Goal: Task Accomplishment & Management: Use online tool/utility

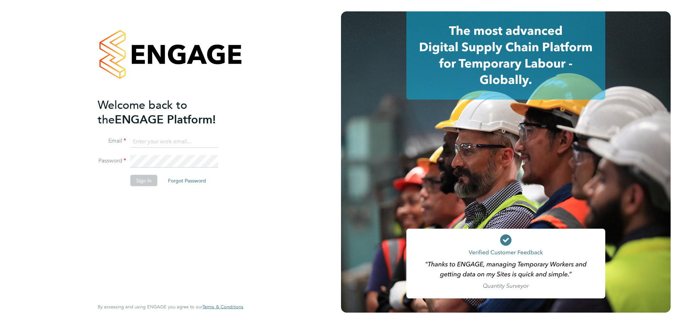
click at [145, 139] on input at bounding box center [174, 141] width 88 height 13
type input "[EMAIL_ADDRESS][PERSON_NAME][DOMAIN_NAME]"
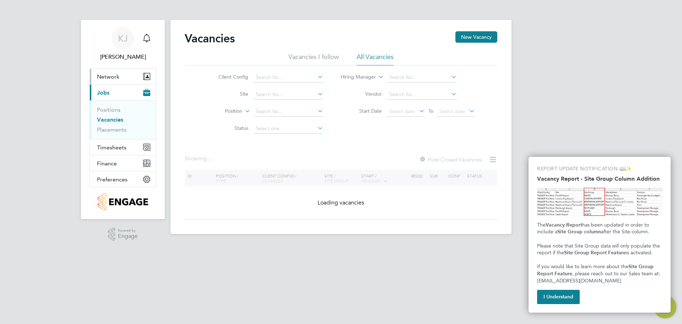
click at [112, 77] on span "Network" at bounding box center [108, 76] width 22 height 7
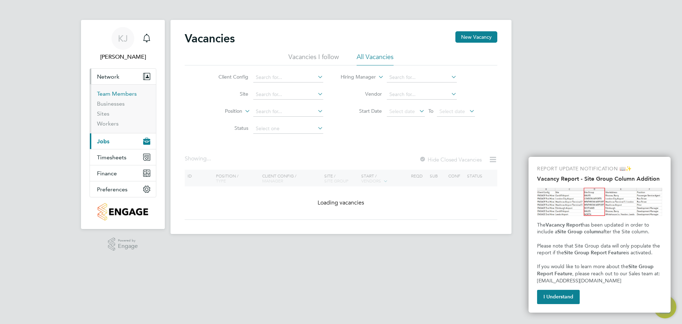
click at [110, 93] on link "Team Members" at bounding box center [117, 93] width 40 height 7
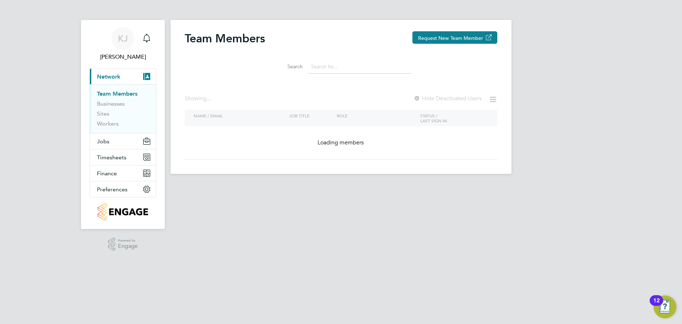
click at [330, 66] on input at bounding box center [360, 67] width 104 height 14
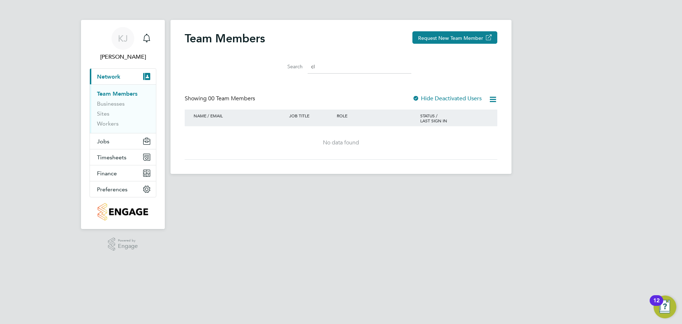
type input "c"
click at [427, 37] on button "Request New Team Member" at bounding box center [455, 37] width 85 height 12
